Goal: Information Seeking & Learning: Understand process/instructions

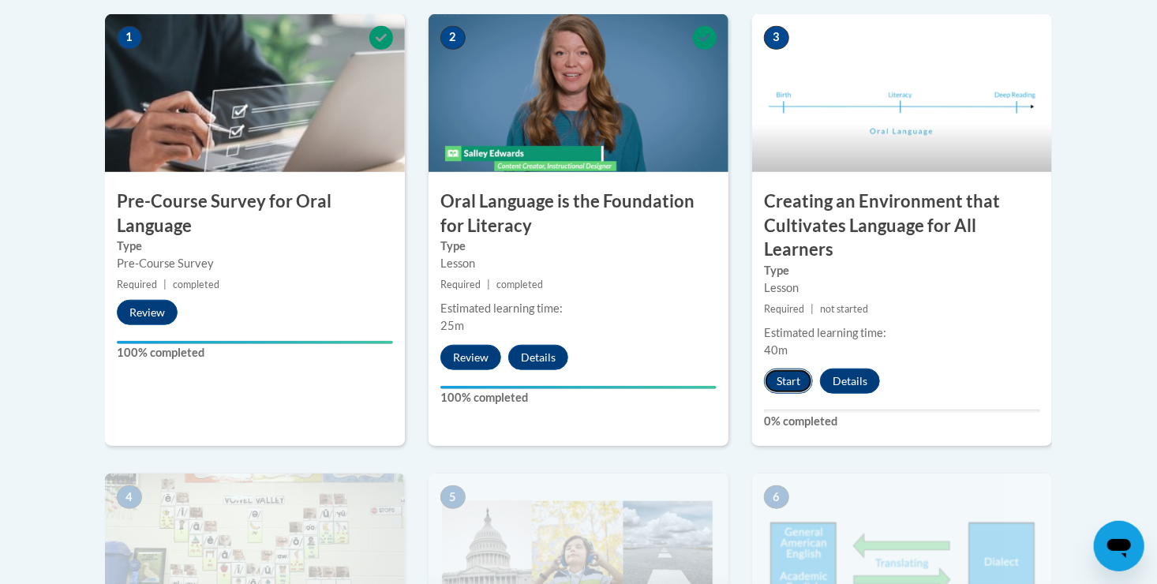
click at [773, 376] on button "Start" at bounding box center [788, 380] width 49 height 25
